Goal: Task Accomplishment & Management: Use online tool/utility

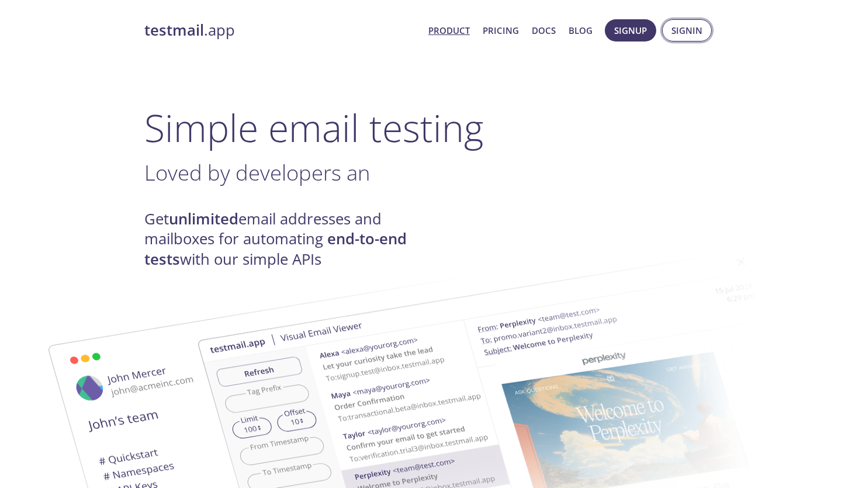
click at [686, 37] on span "Signin" at bounding box center [686, 30] width 31 height 15
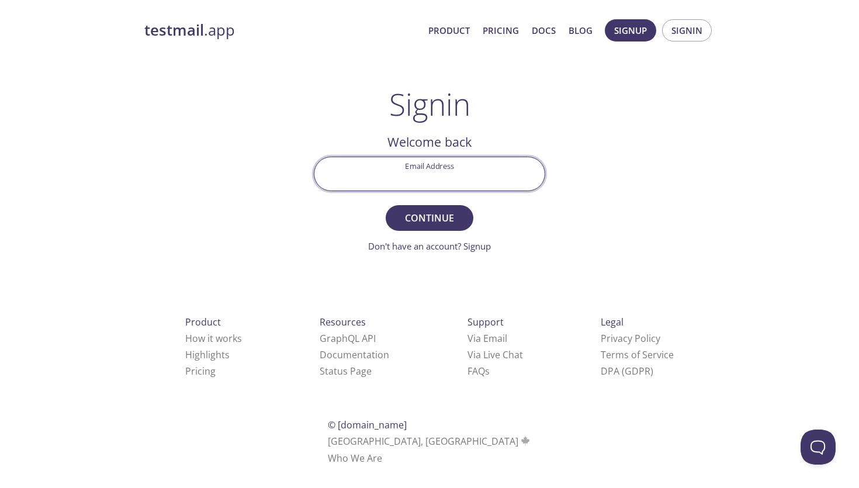
click at [453, 174] on input "Email Address" at bounding box center [429, 173] width 230 height 33
type input "[EMAIL_ADDRESS][DOMAIN_NAME]"
click at [386, 205] on button "Continue" at bounding box center [430, 218] width 88 height 26
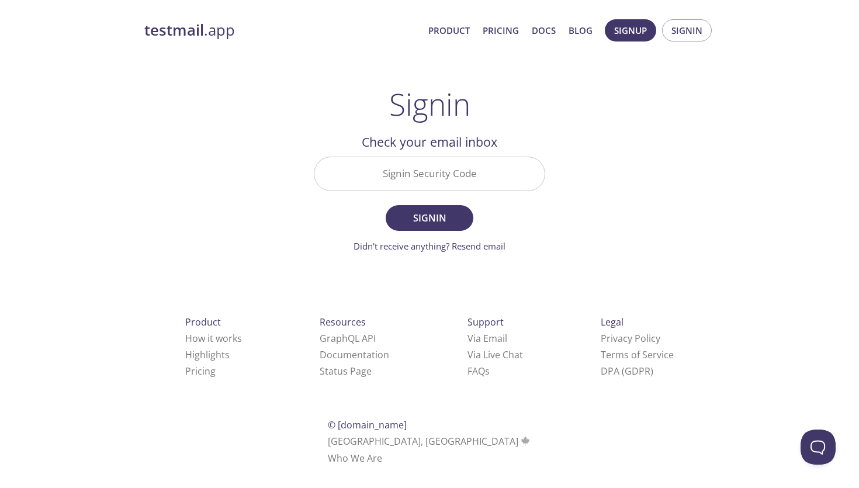
click at [490, 159] on input "Signin Security Code" at bounding box center [429, 173] width 230 height 33
paste input "KNGZME8"
type input "KNGZME8"
click at [386, 205] on button "Signin" at bounding box center [430, 218] width 88 height 26
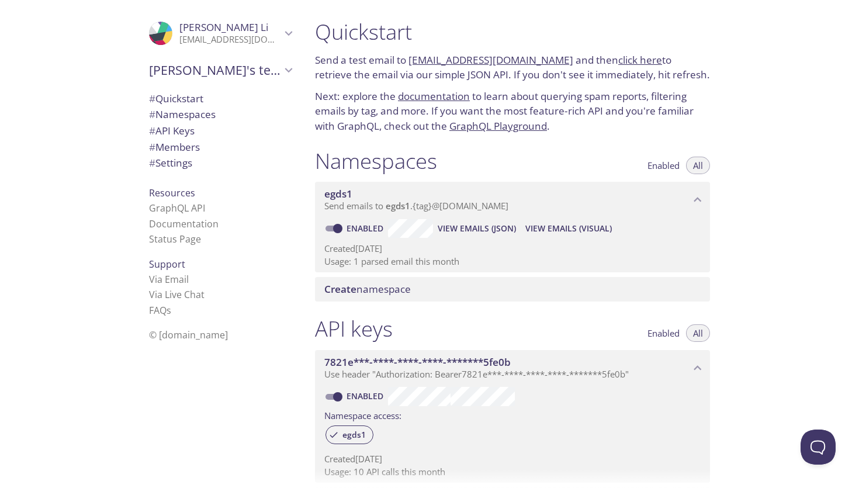
click at [559, 226] on span "View Emails (Visual)" at bounding box center [568, 228] width 86 height 14
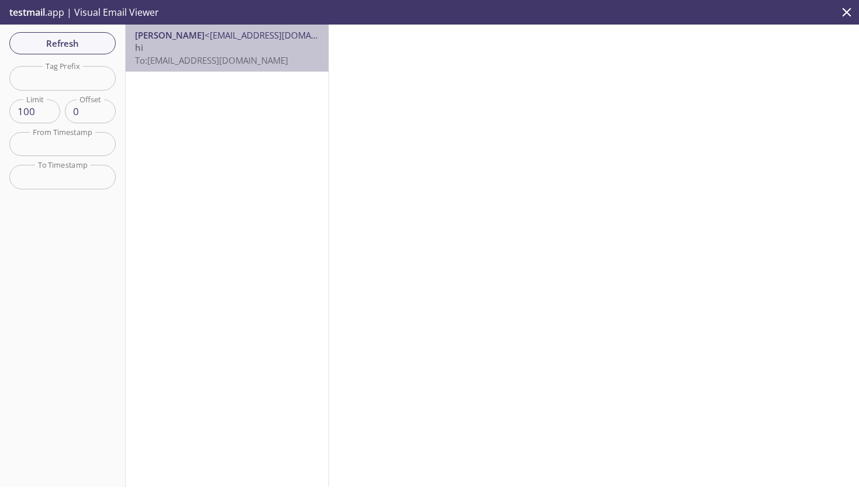
click at [273, 60] on span "To: egds1.test@inbox.testmail.app" at bounding box center [211, 60] width 153 height 12
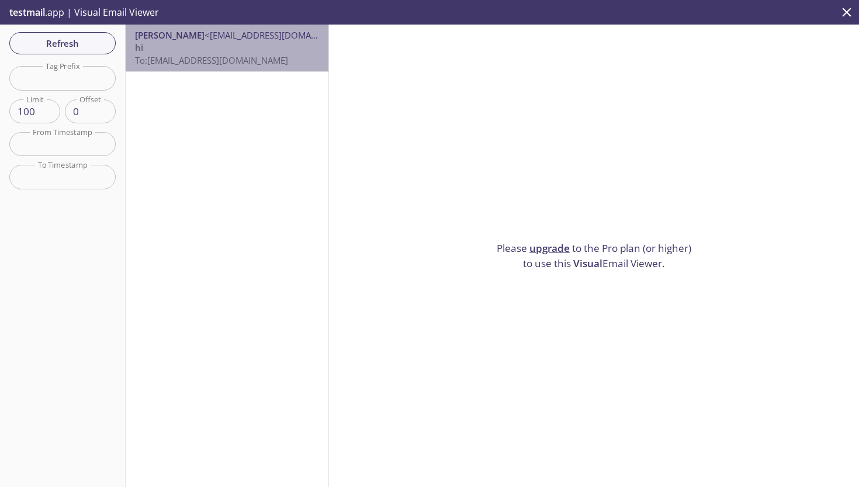
drag, startPoint x: 272, startPoint y: 60, endPoint x: 192, endPoint y: 63, distance: 80.1
click at [192, 63] on span "To: egds1.test@inbox.testmail.app" at bounding box center [211, 60] width 153 height 12
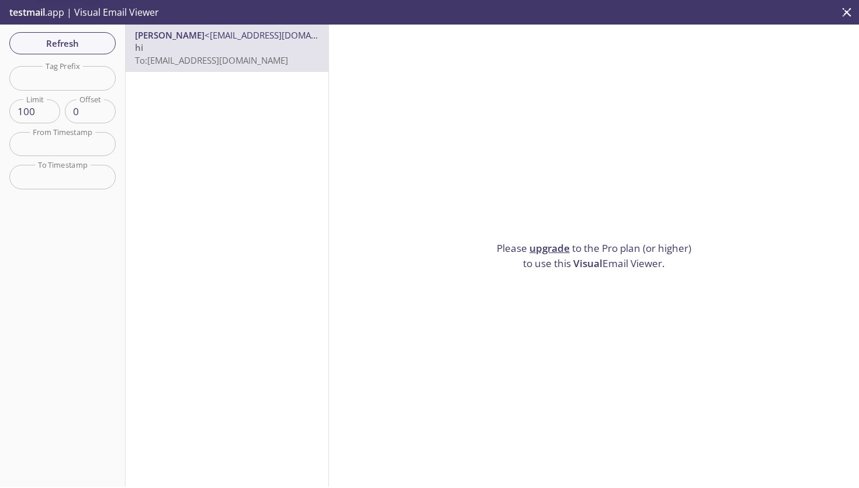
click at [192, 63] on span "To: egds1.test@inbox.testmail.app" at bounding box center [211, 60] width 153 height 12
click at [81, 33] on button "Refresh" at bounding box center [62, 43] width 106 height 22
